Goal: Go to known website: Go to known website

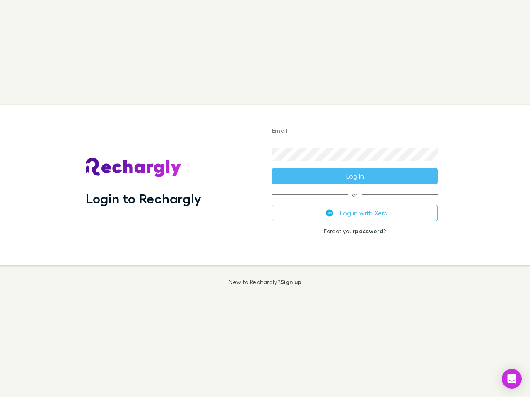
click at [265, 199] on div "Login to Rechargly" at bounding box center [172, 185] width 186 height 161
click at [355, 132] on input "Email" at bounding box center [355, 131] width 166 height 13
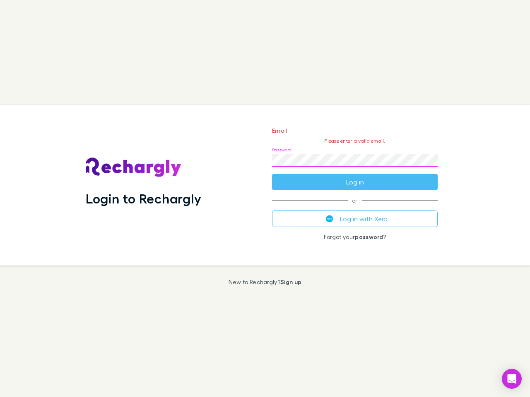
click at [355, 176] on form "Email Please enter a valid email. Password Log in" at bounding box center [355, 154] width 166 height 72
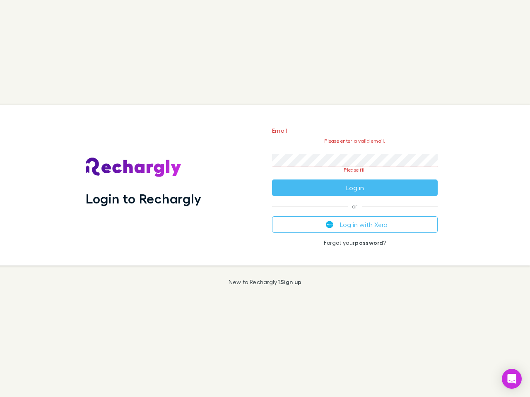
click at [355, 213] on div "Email Please enter a valid email. Password Please fill Log in or Log in with Xe…" at bounding box center [354, 185] width 179 height 161
click at [512, 379] on icon "Open Intercom Messenger" at bounding box center [511, 379] width 9 height 10
